Goal: Transaction & Acquisition: Purchase product/service

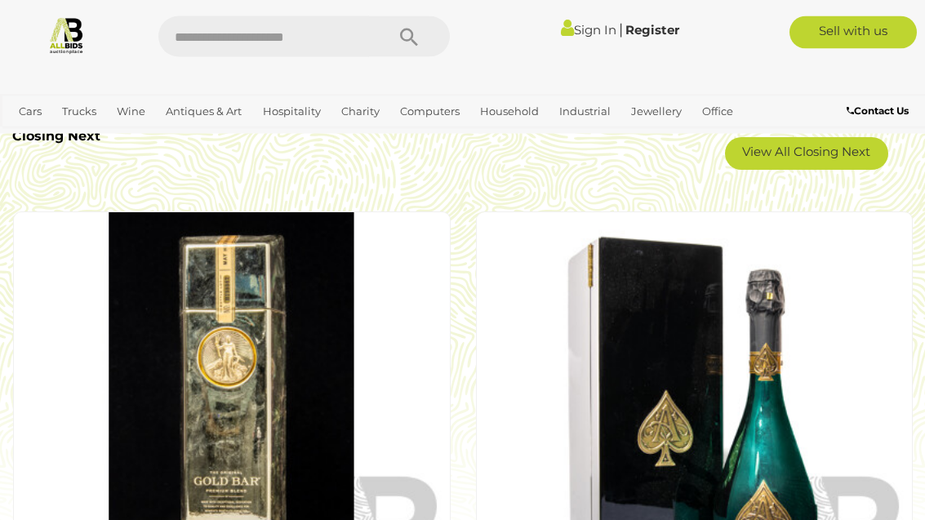
scroll to position [2974, 0]
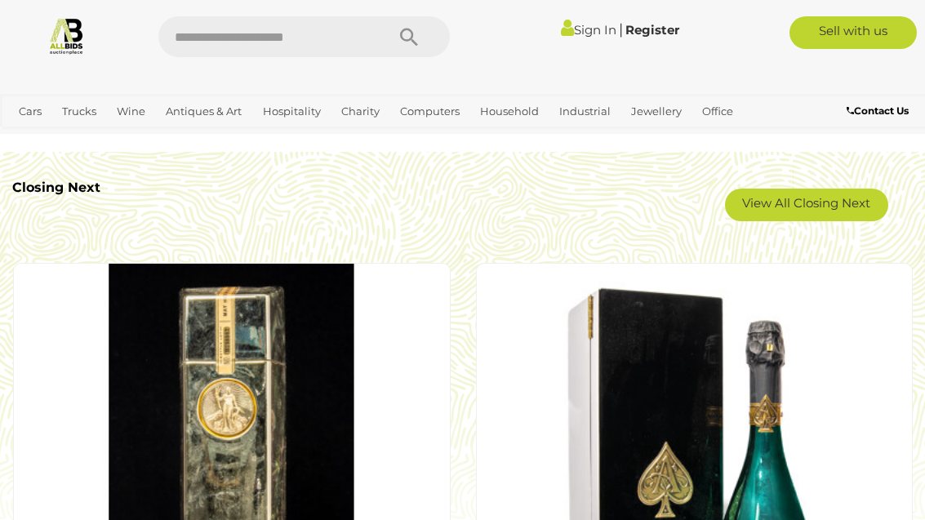
click at [0, 0] on span "Closing [DATE] and Weekends" at bounding box center [0, 0] width 0 height 0
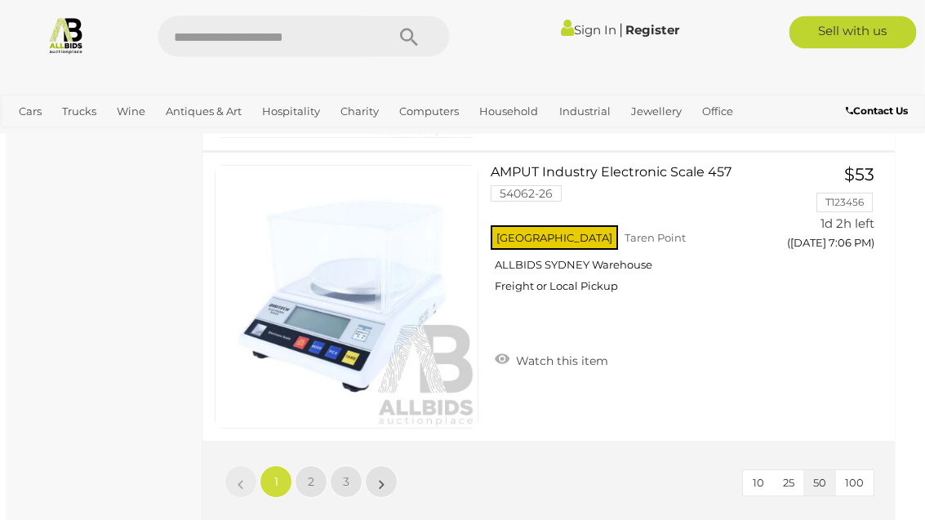
scroll to position [14583, 6]
click at [311, 481] on span "2" at bounding box center [311, 481] width 7 height 15
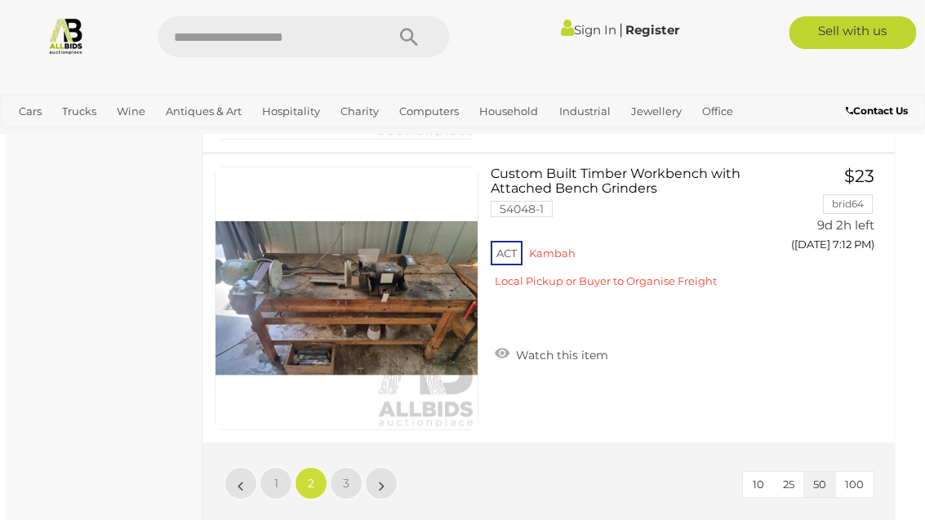
scroll to position [14581, 6]
click at [343, 485] on span "3" at bounding box center [346, 483] width 7 height 15
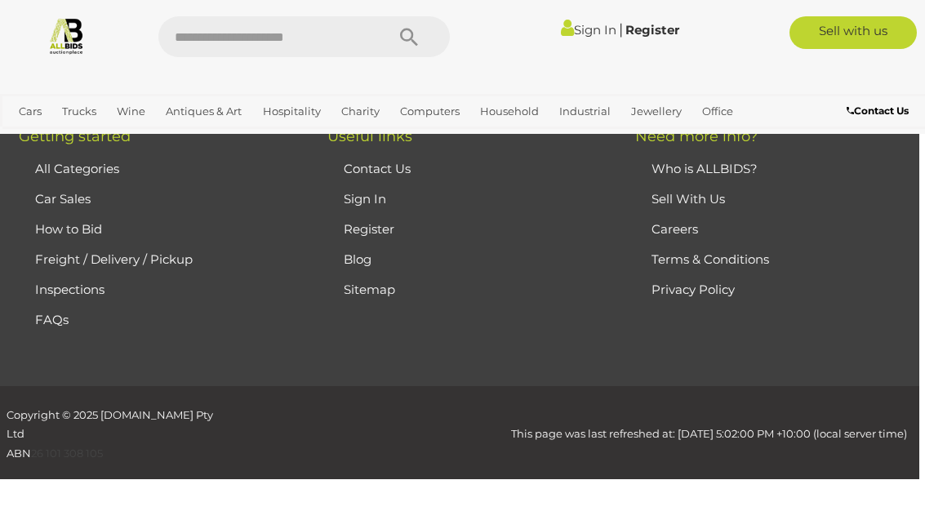
scroll to position [311, 0]
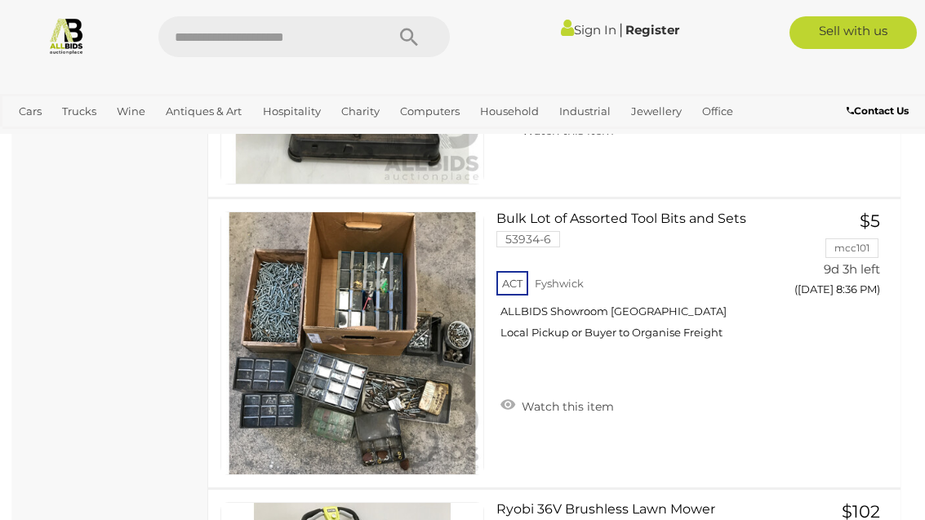
scroll to position [9907, 0]
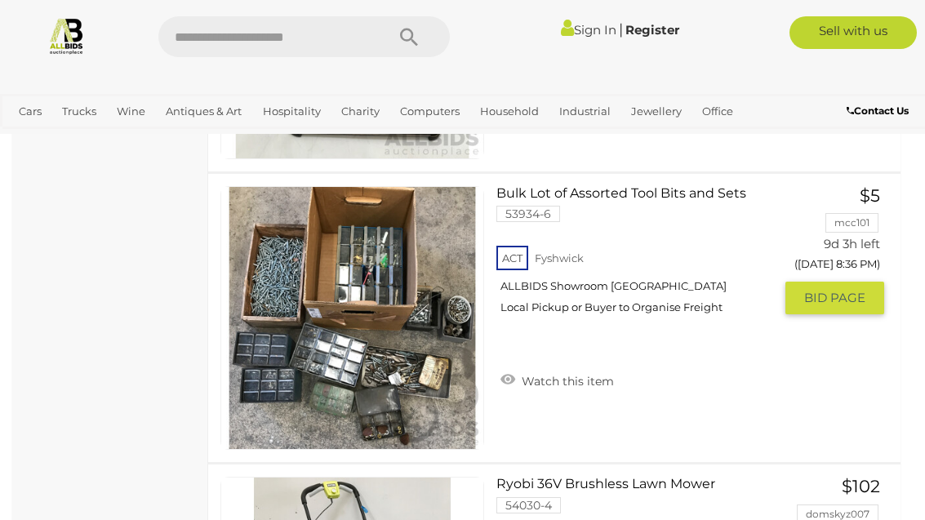
click at [354, 432] on img at bounding box center [352, 318] width 262 height 262
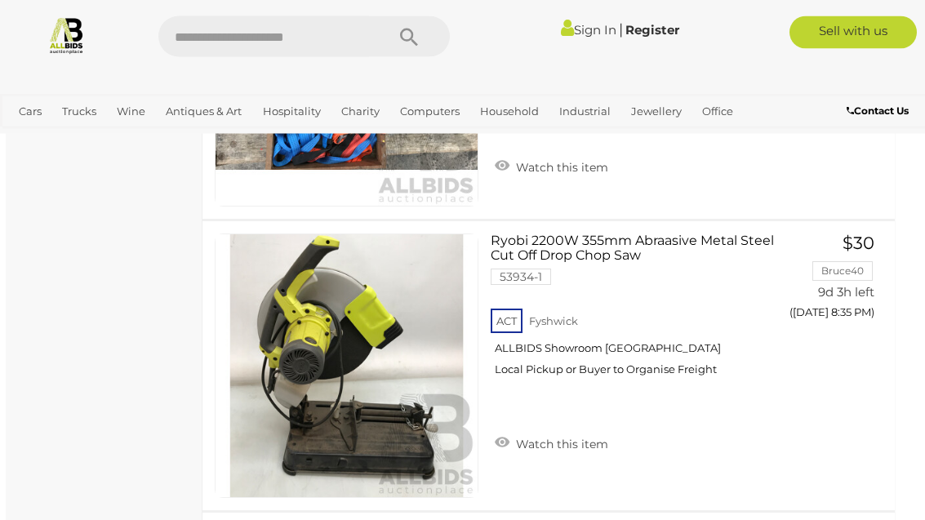
scroll to position [9568, 6]
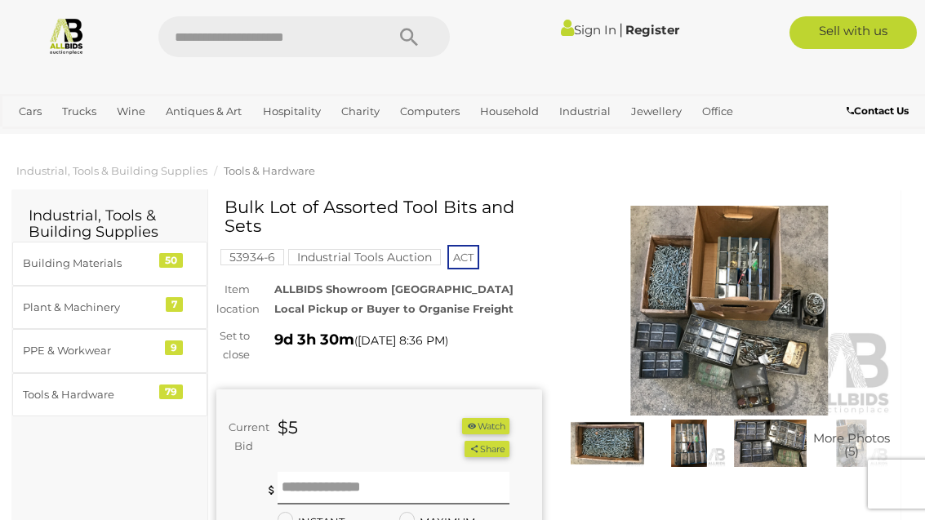
click at [683, 341] on img at bounding box center [730, 311] width 326 height 210
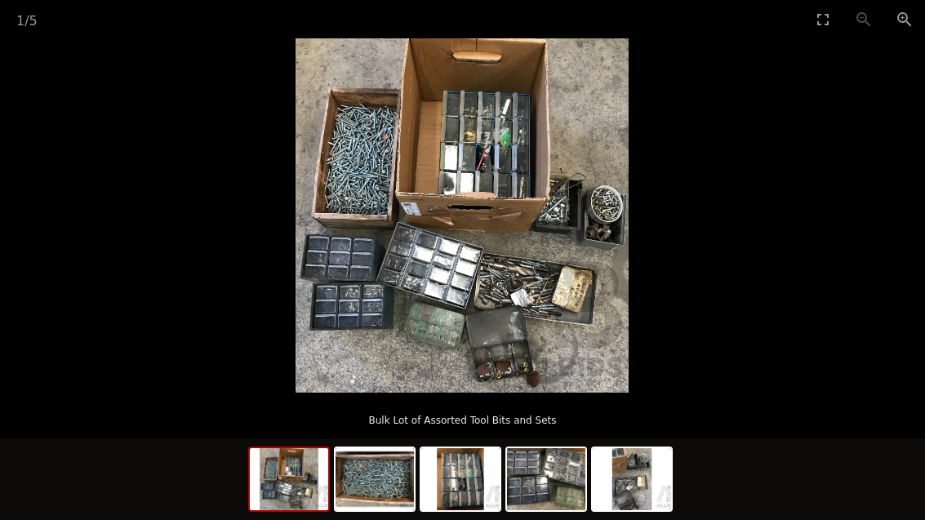
click at [386, 496] on img at bounding box center [375, 479] width 78 height 62
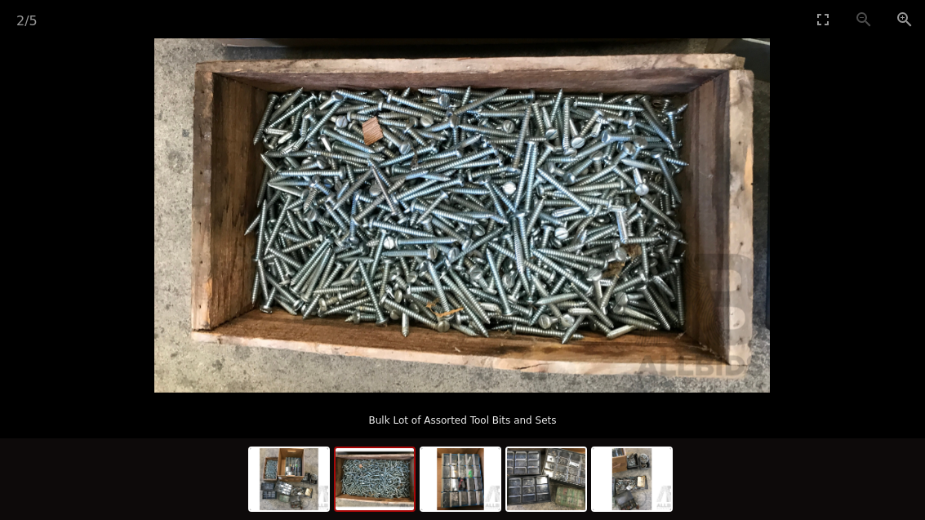
click at [445, 502] on img at bounding box center [460, 479] width 78 height 62
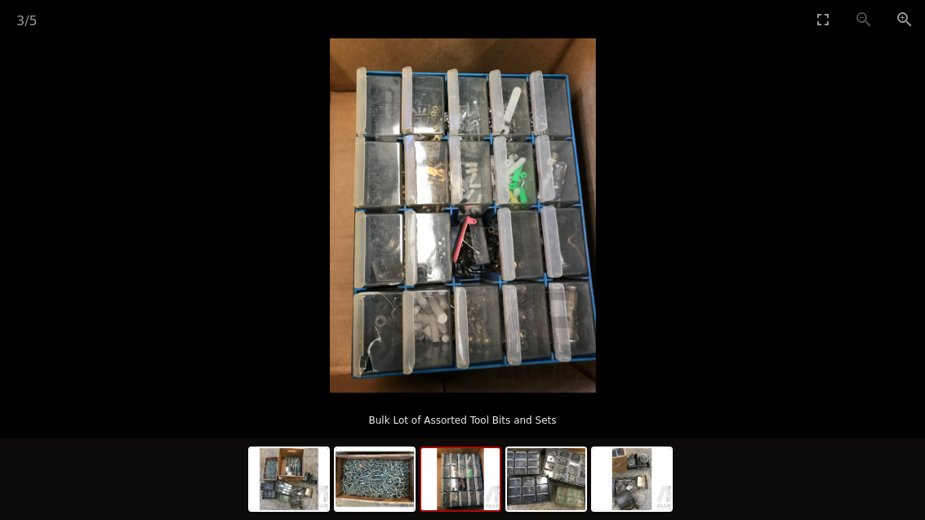
click at [483, 483] on img at bounding box center [460, 479] width 78 height 62
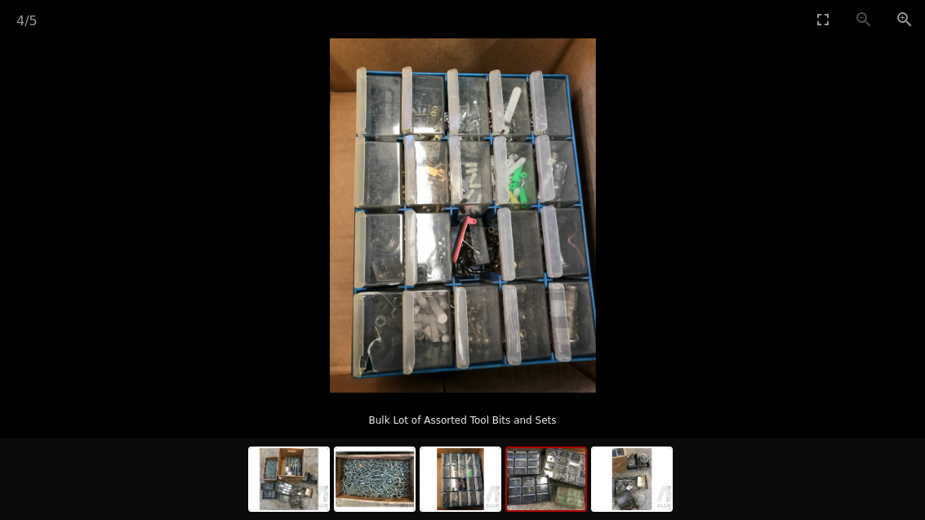
click at [532, 499] on img at bounding box center [546, 479] width 78 height 62
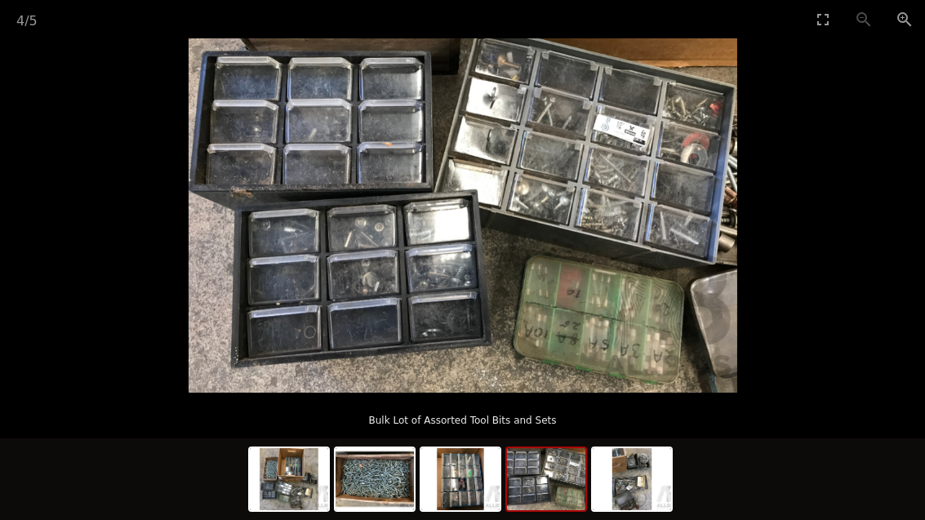
click at [584, 477] on img at bounding box center [546, 479] width 78 height 62
click at [563, 475] on img at bounding box center [546, 479] width 78 height 62
click at [643, 474] on img at bounding box center [632, 479] width 78 height 62
